Goal: Task Accomplishment & Management: Use online tool/utility

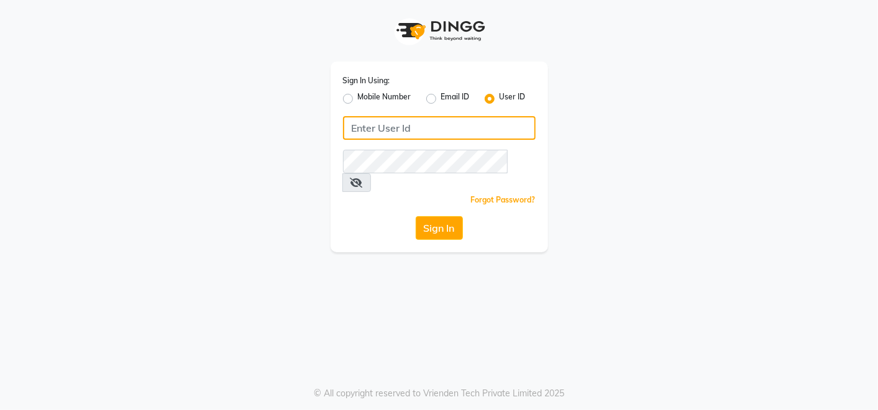
click at [398, 120] on input "Username" at bounding box center [439, 128] width 193 height 24
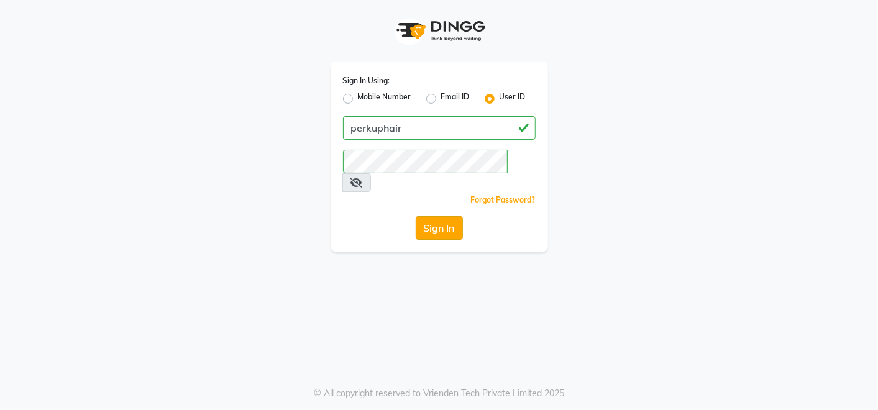
click at [454, 216] on button "Sign In" at bounding box center [439, 228] width 47 height 24
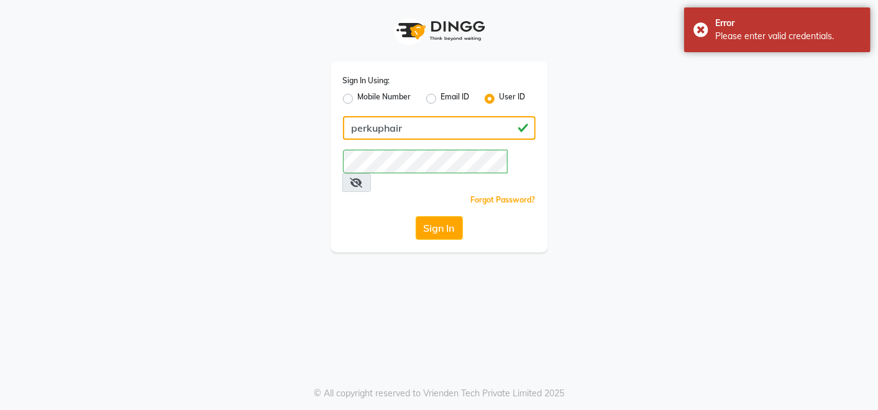
click at [438, 126] on input "perkuphair" at bounding box center [439, 128] width 193 height 24
click at [452, 216] on button "Sign In" at bounding box center [439, 228] width 47 height 24
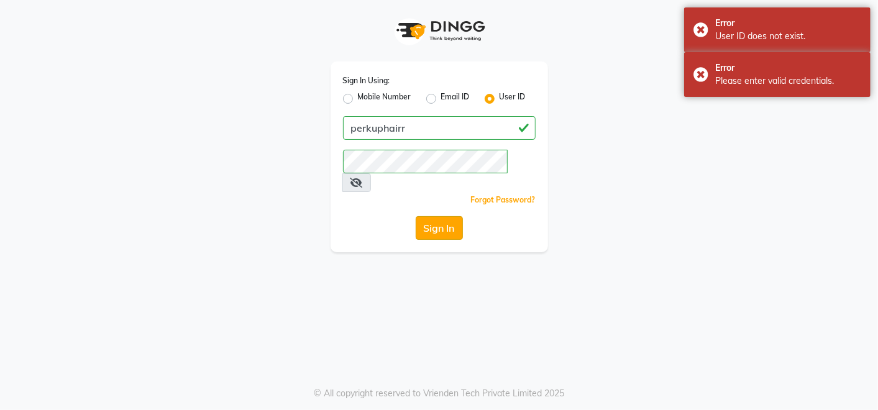
click at [440, 216] on button "Sign In" at bounding box center [439, 228] width 47 height 24
click at [449, 216] on button "Sign In" at bounding box center [439, 228] width 47 height 24
click at [438, 130] on input "perkuphairr" at bounding box center [439, 128] width 193 height 24
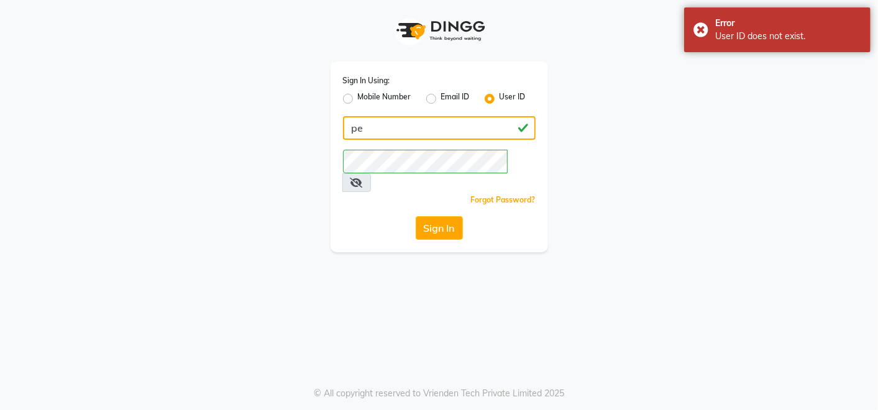
type input "p"
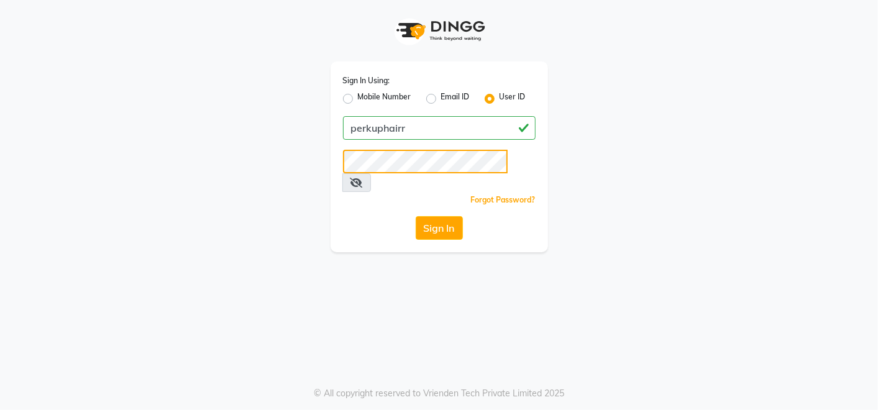
click at [416, 216] on button "Sign In" at bounding box center [439, 228] width 47 height 24
click at [436, 216] on button "Sign In" at bounding box center [439, 228] width 47 height 24
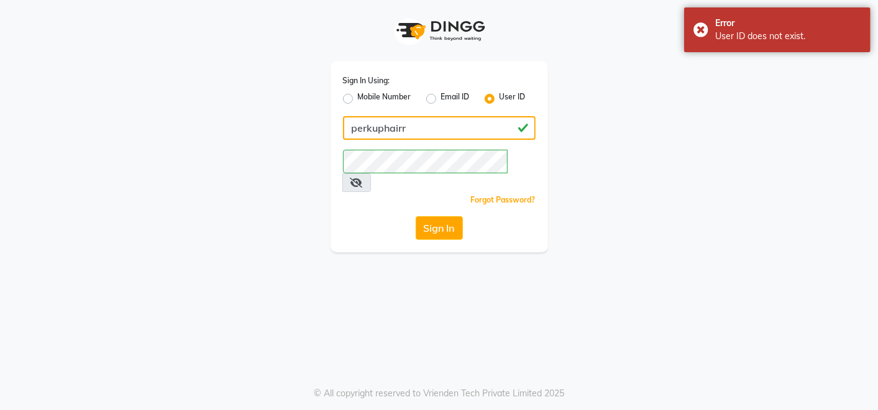
click at [429, 133] on input "perkuphairr" at bounding box center [439, 128] width 193 height 24
type input "perkuphair"
click at [440, 216] on button "Sign In" at bounding box center [439, 228] width 47 height 24
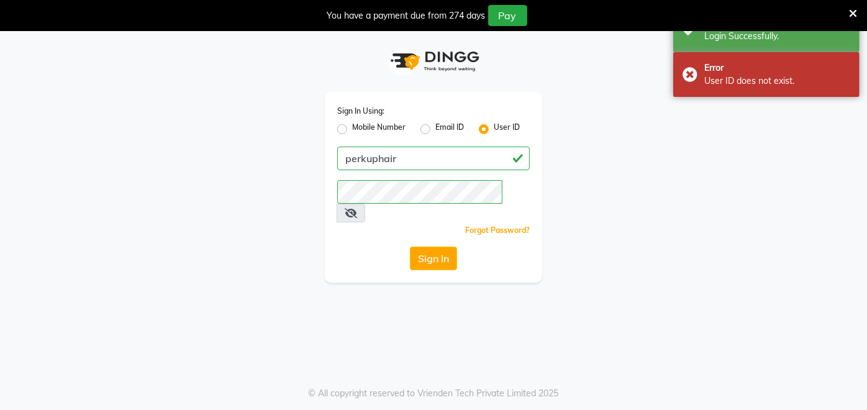
select select "5131"
select select "service"
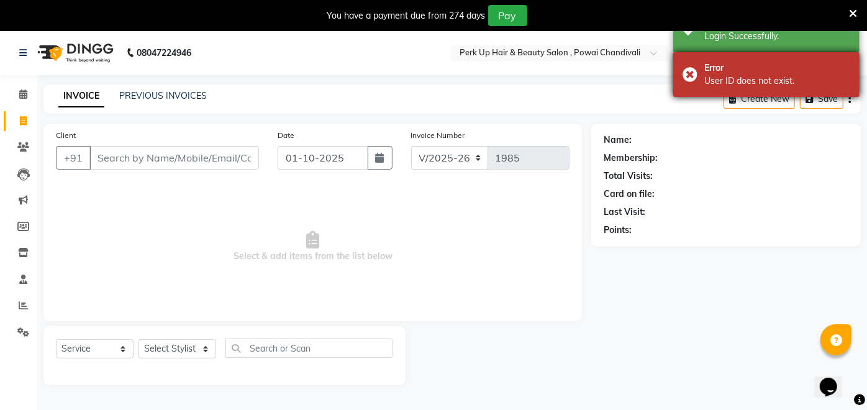
click at [692, 73] on div "Error User ID does not exist." at bounding box center [767, 74] width 186 height 45
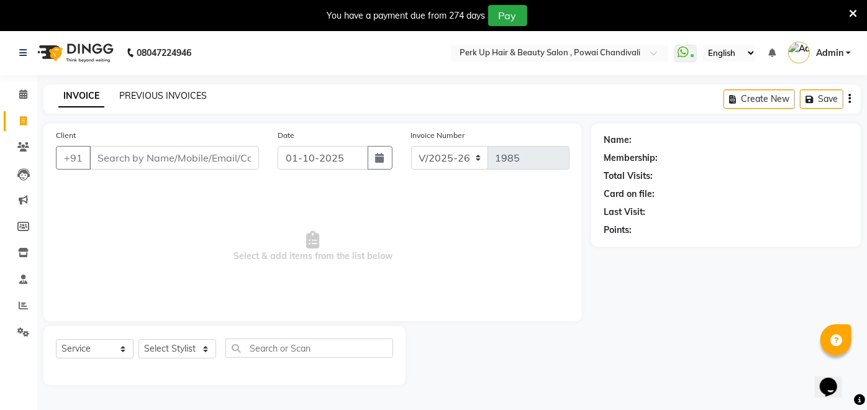
click at [165, 96] on link "PREVIOUS INVOICES" at bounding box center [163, 95] width 88 height 11
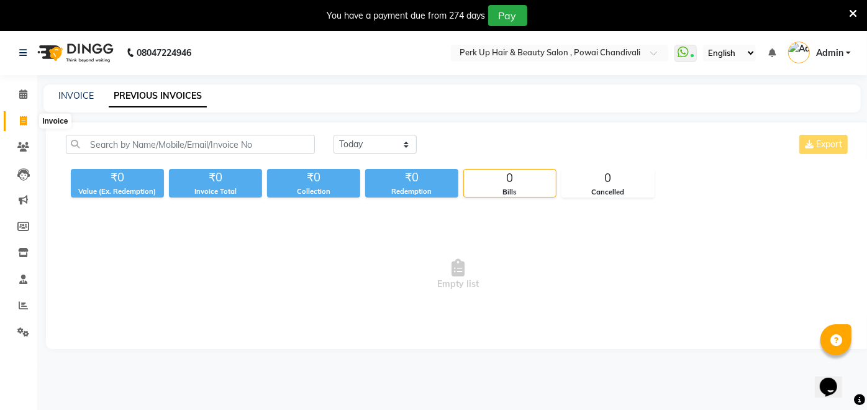
click at [17, 121] on span at bounding box center [23, 121] width 22 height 14
select select "service"
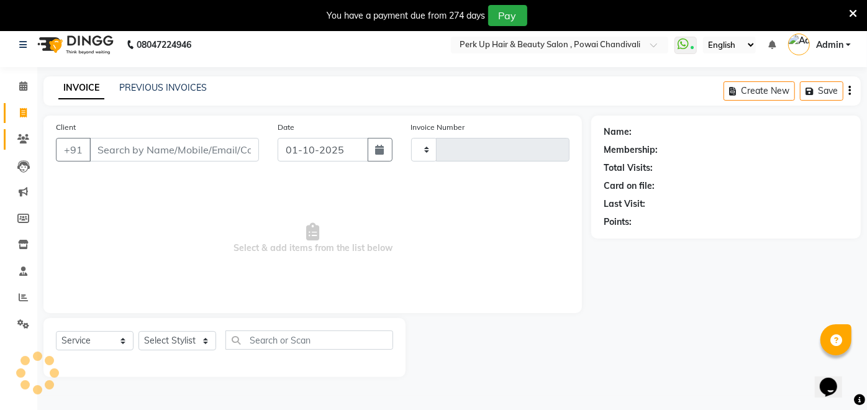
type input "1985"
select select "5131"
